Goal: Check status

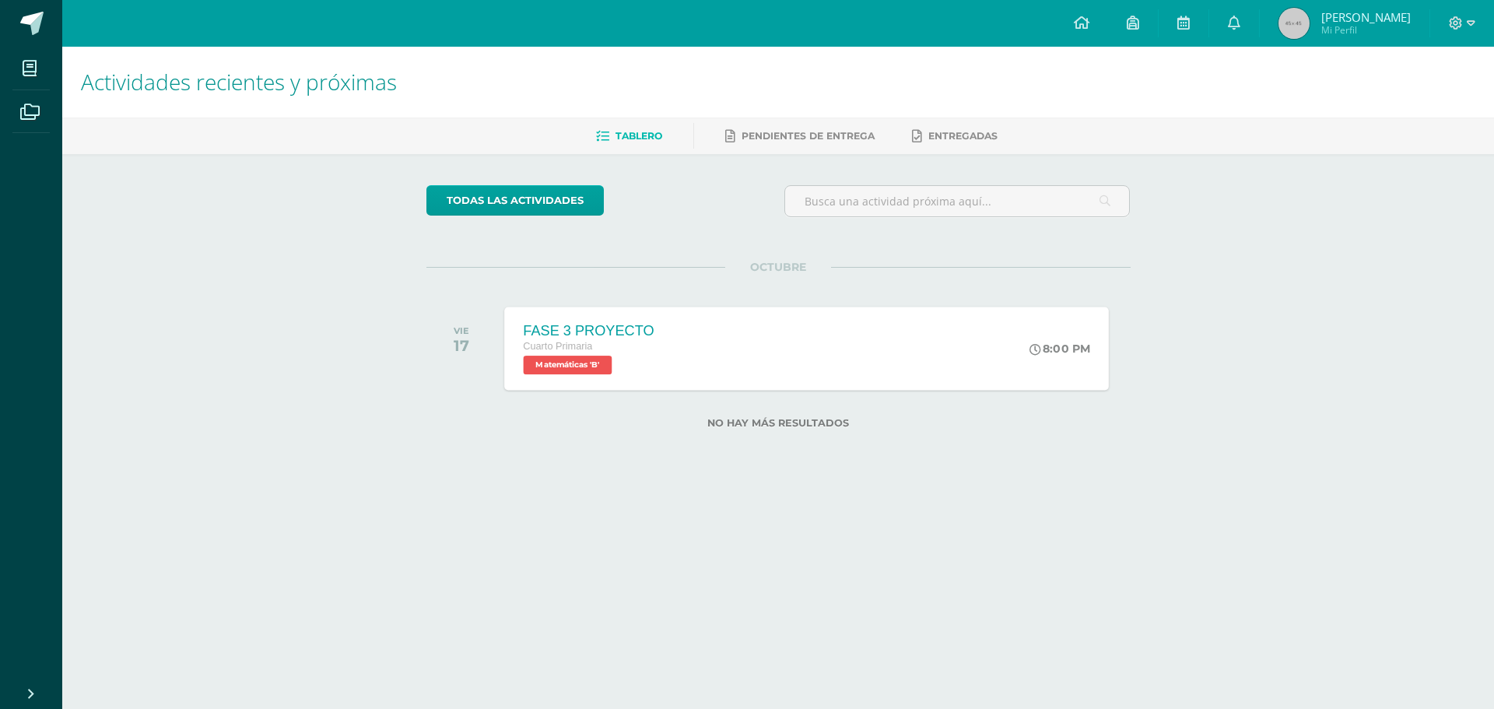
click at [840, 346] on div "FASE 3 PROYECTO Cuarto Primaria Matemáticas 'B' 8:00 PM FASE 3 PROYECTO Matemát…" at bounding box center [806, 348] width 605 height 83
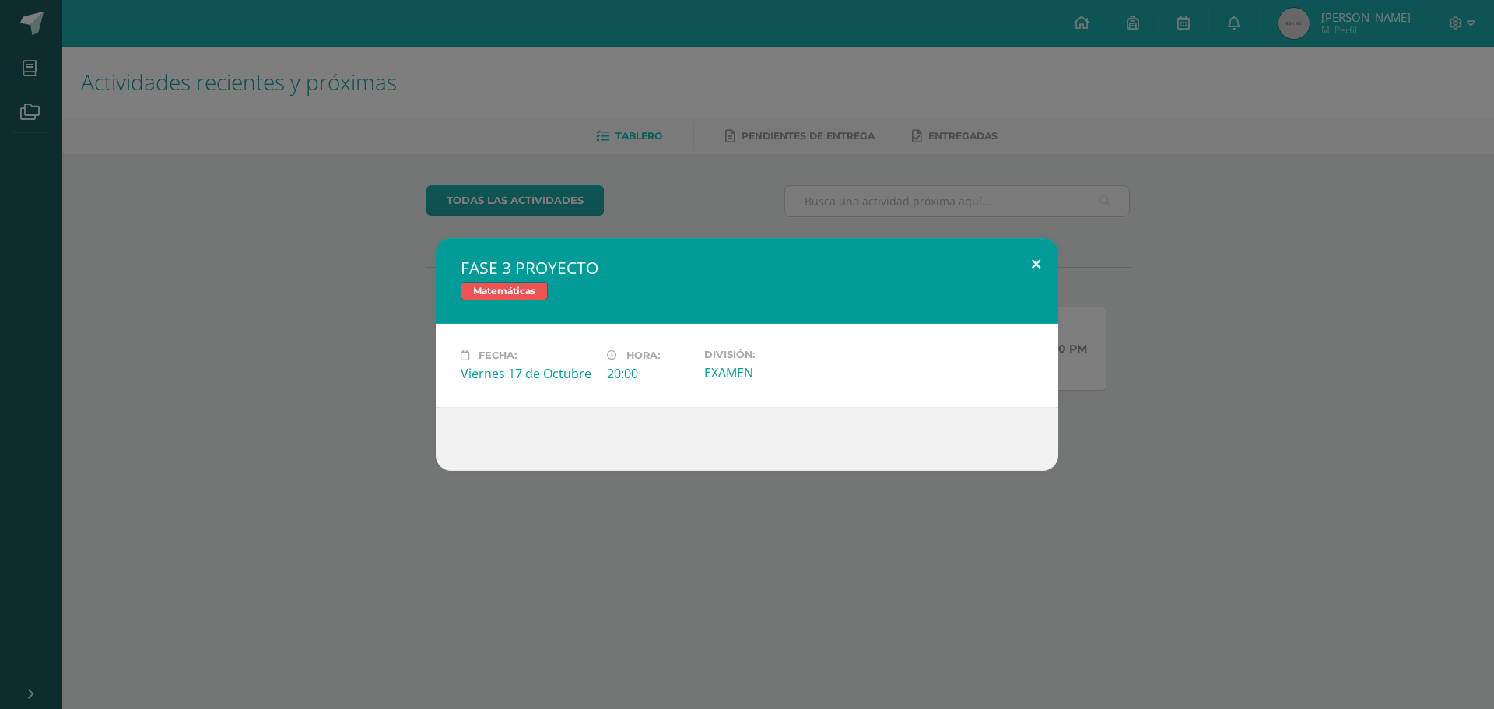
click at [1041, 263] on button at bounding box center [1036, 264] width 44 height 53
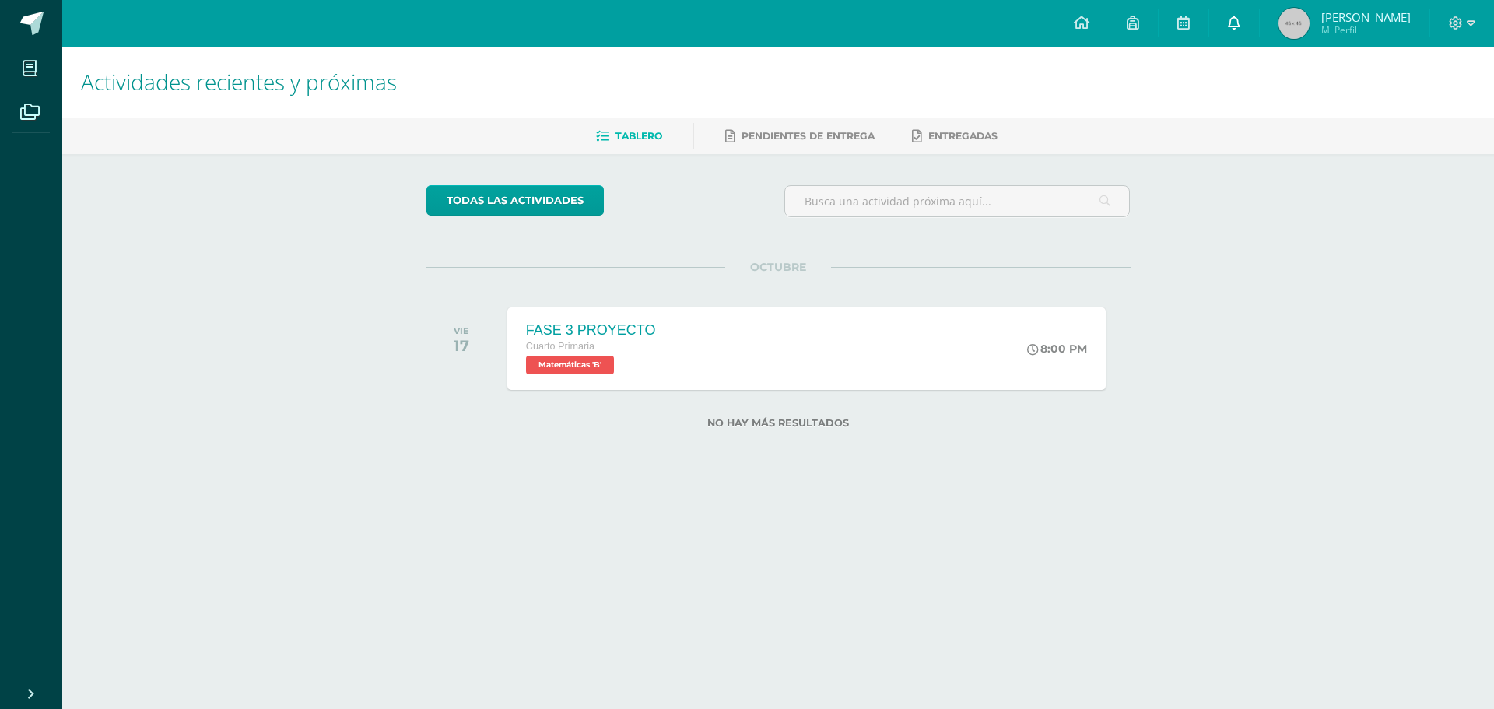
click at [1228, 43] on link at bounding box center [1234, 23] width 50 height 47
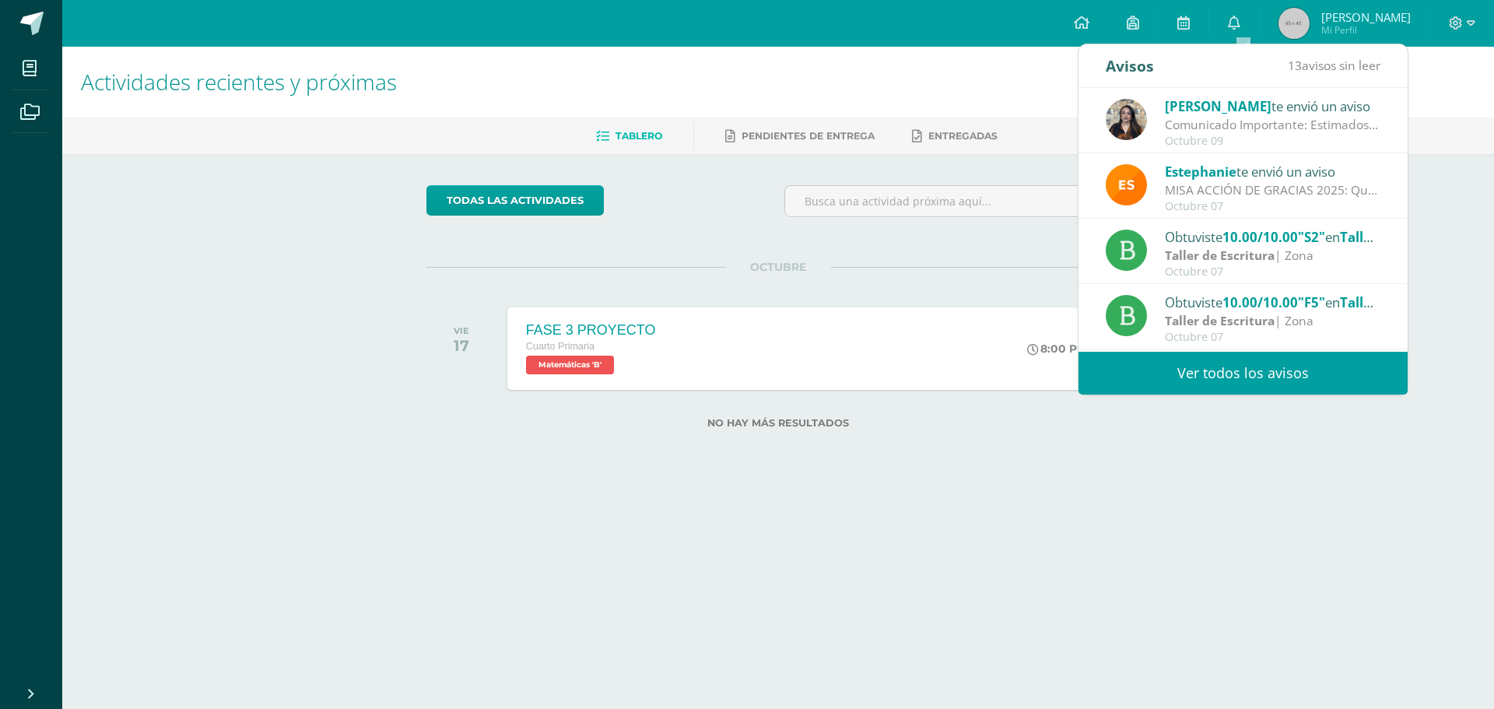
click at [1201, 146] on div "Octubre 09" at bounding box center [1273, 141] width 216 height 13
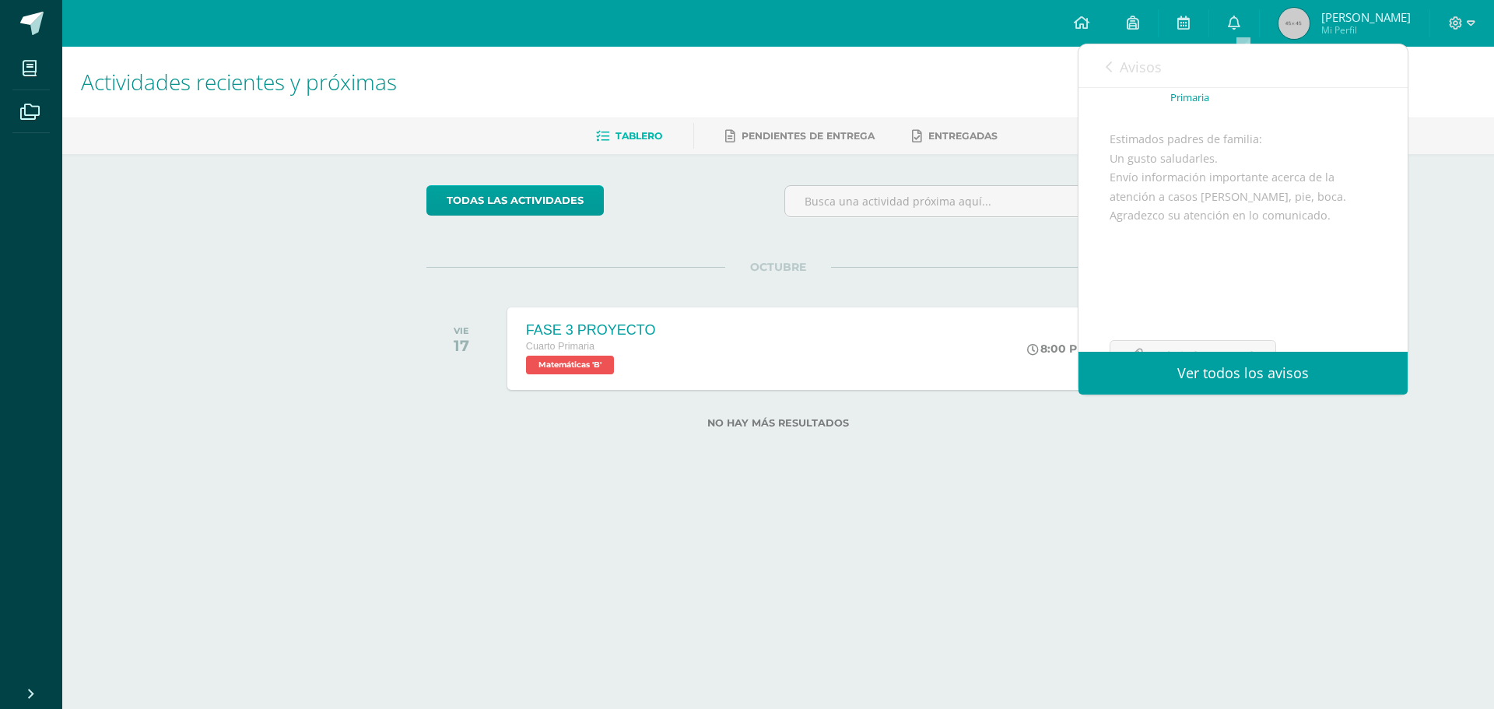
scroll to position [189, 0]
click at [1106, 54] on link "Avisos" at bounding box center [1134, 66] width 56 height 44
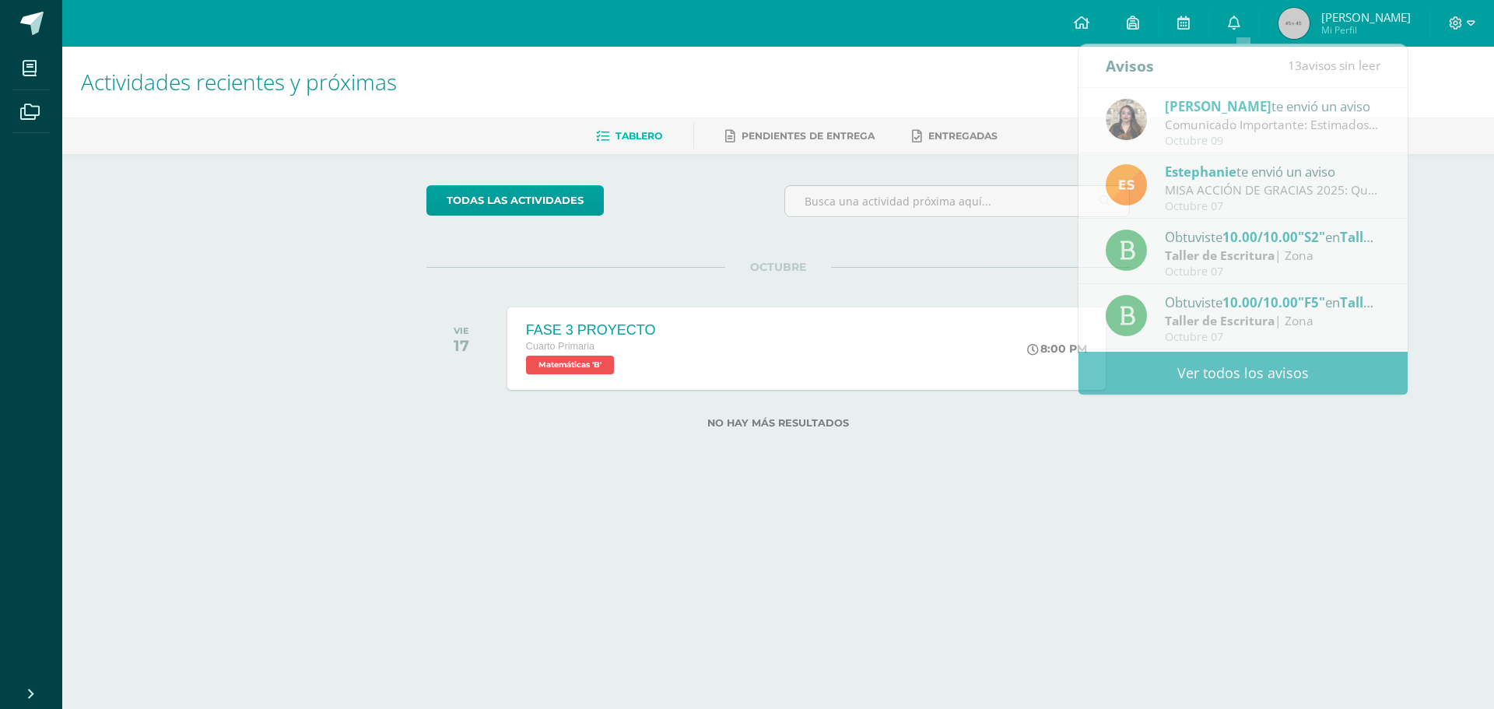
click at [813, 477] on div "todas las Actividades No tienes actividades Échale un vistazo a los demás perío…" at bounding box center [778, 316] width 766 height 324
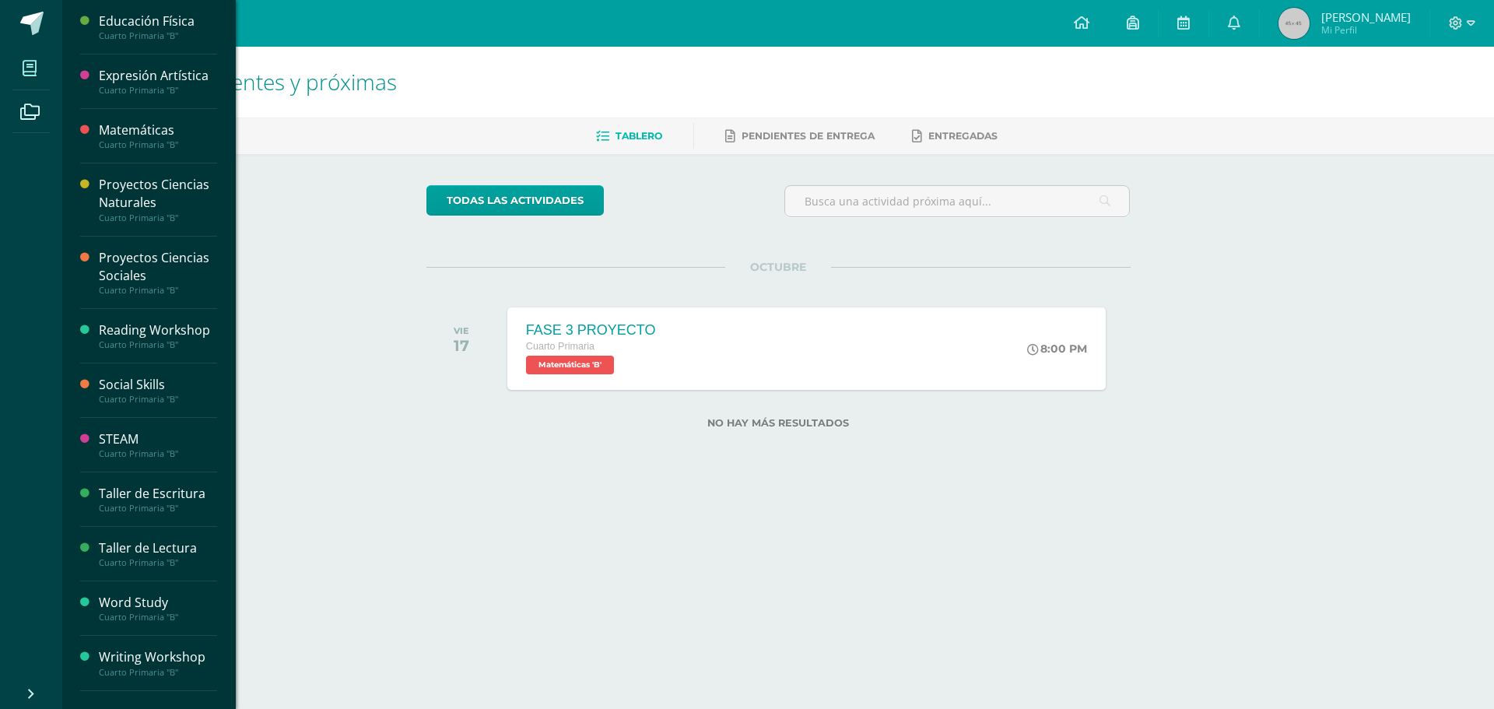
click at [43, 83] on span at bounding box center [29, 68] width 35 height 35
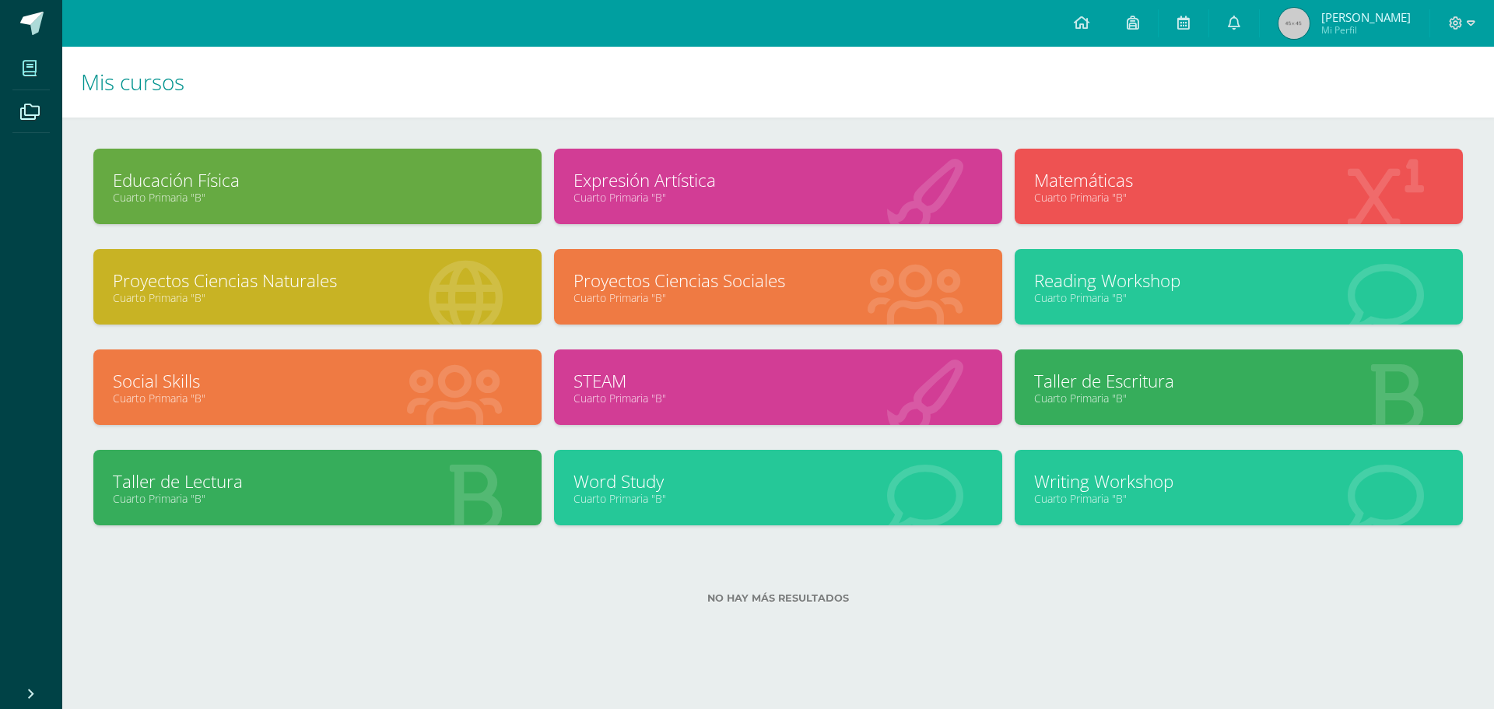
click at [395, 160] on div "Educación Física Cuarto Primaria "B"" at bounding box center [317, 186] width 448 height 75
click at [466, 209] on div at bounding box center [503, 187] width 78 height 104
click at [476, 194] on link "Cuarto Primaria "B"" at bounding box center [317, 197] width 409 height 15
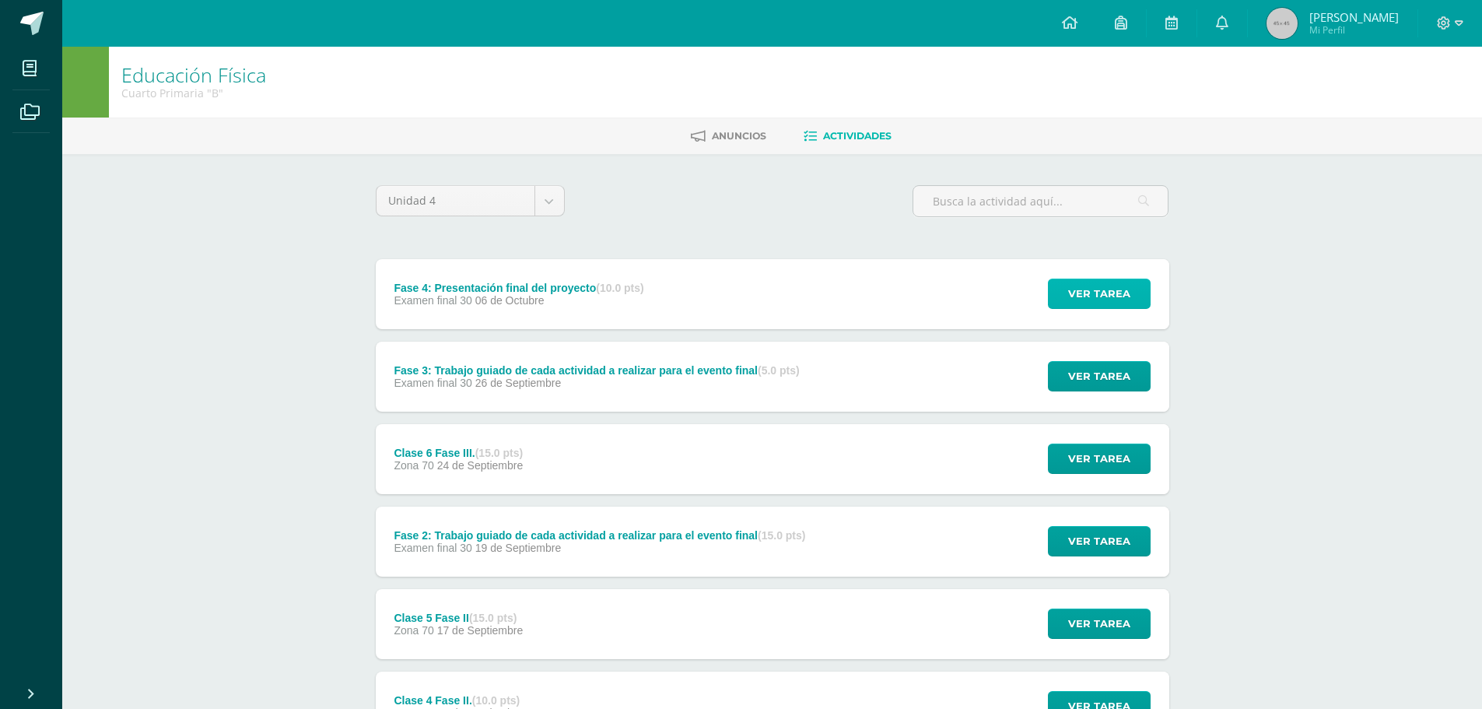
click at [1078, 287] on span "Ver tarea" at bounding box center [1099, 293] width 62 height 29
